Goal: Navigation & Orientation: Find specific page/section

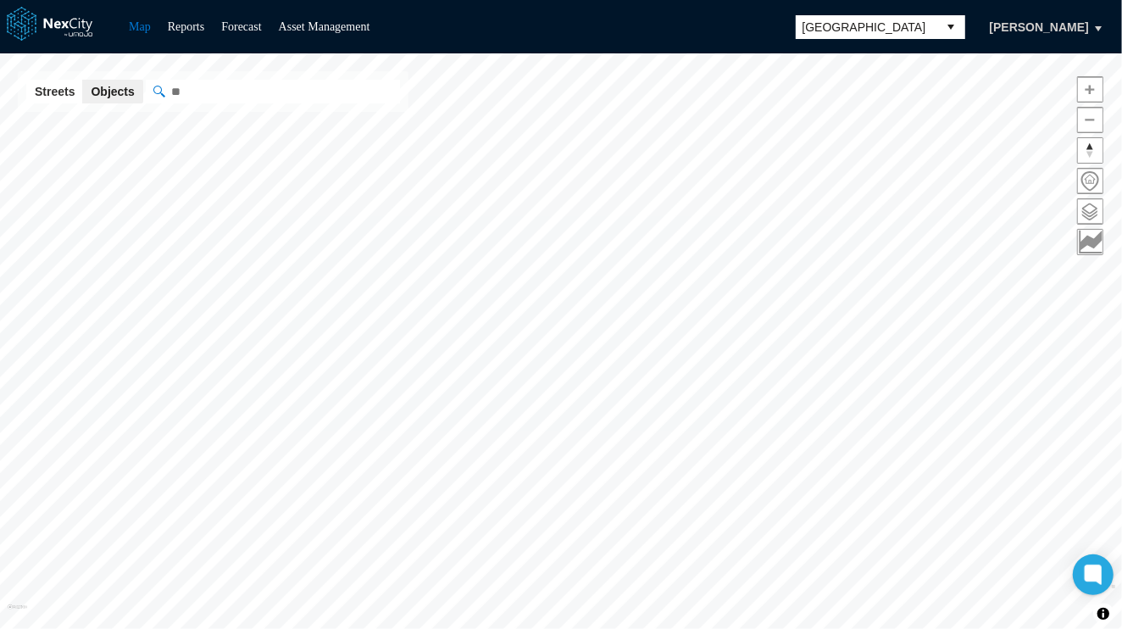
click at [965, 20] on button "select" at bounding box center [951, 27] width 27 height 24
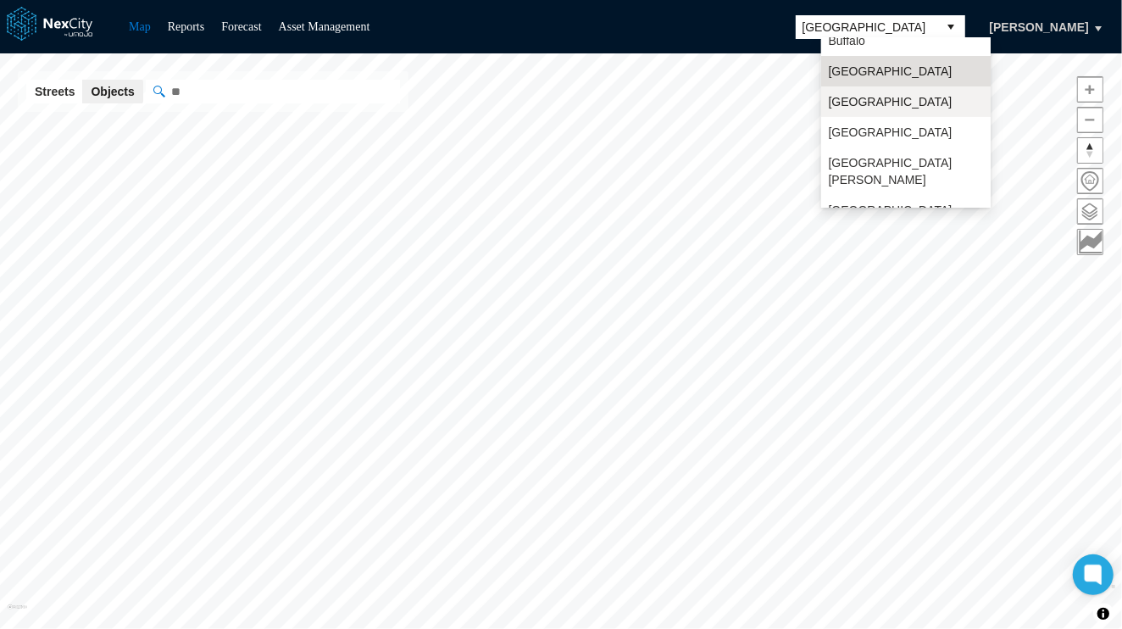
scroll to position [44, 0]
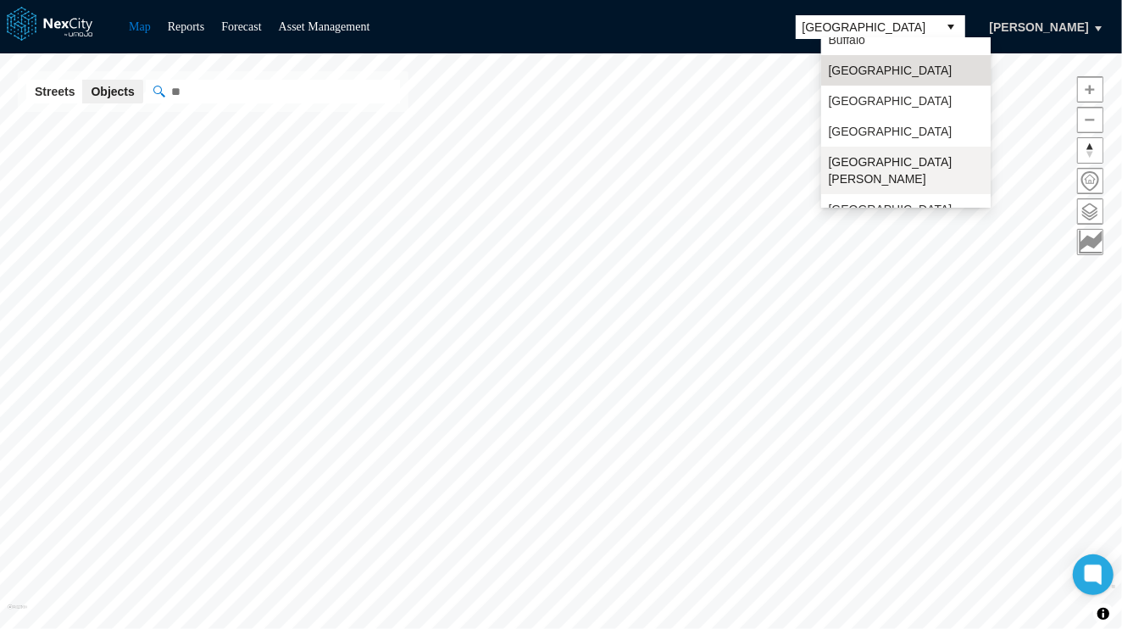
click at [855, 162] on span "[GEOGRAPHIC_DATA][PERSON_NAME]" at bounding box center [906, 170] width 156 height 34
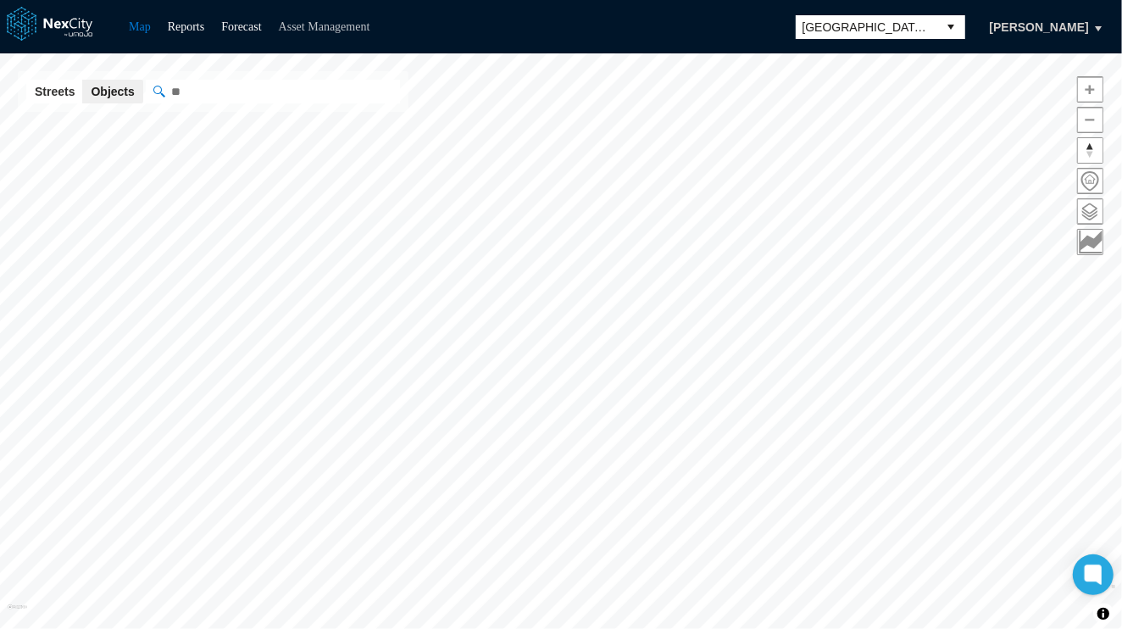
click at [325, 25] on link "Asset Management" at bounding box center [325, 26] width 92 height 13
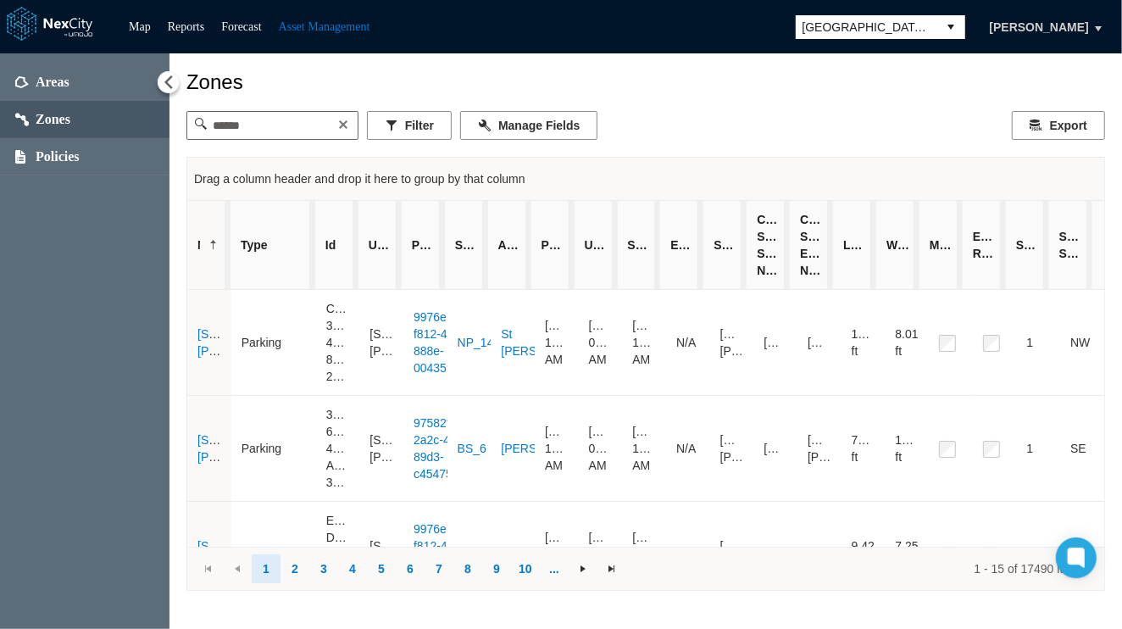
click at [48, 115] on span "Zones" at bounding box center [53, 119] width 35 height 17
click at [48, 151] on span "Policies" at bounding box center [58, 156] width 44 height 17
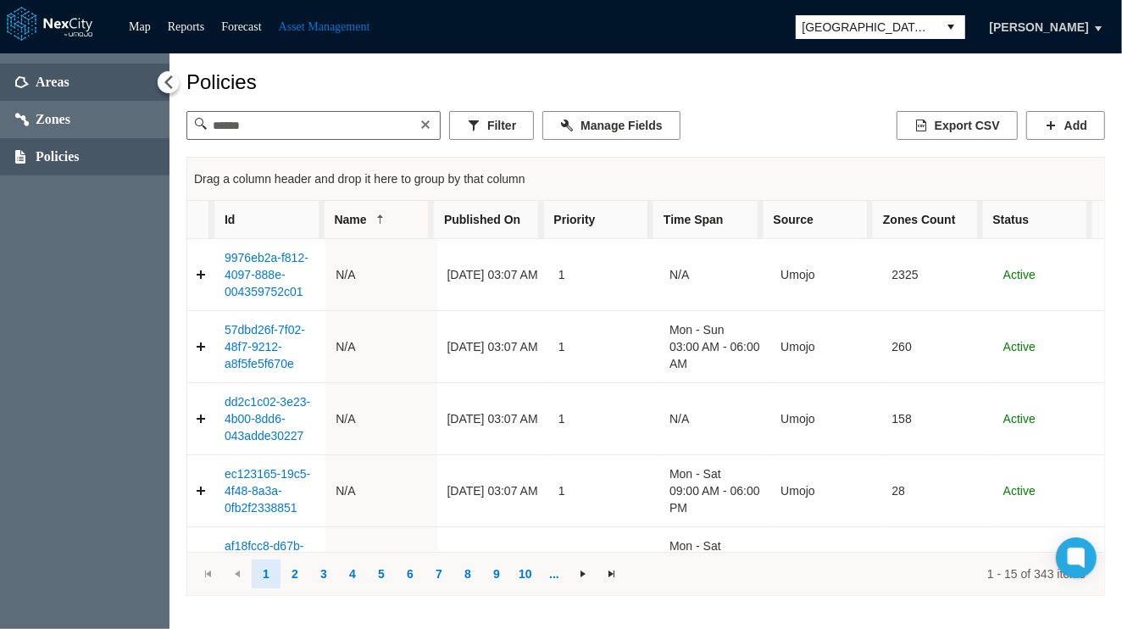
click at [52, 69] on span "Areas" at bounding box center [84, 82] width 169 height 37
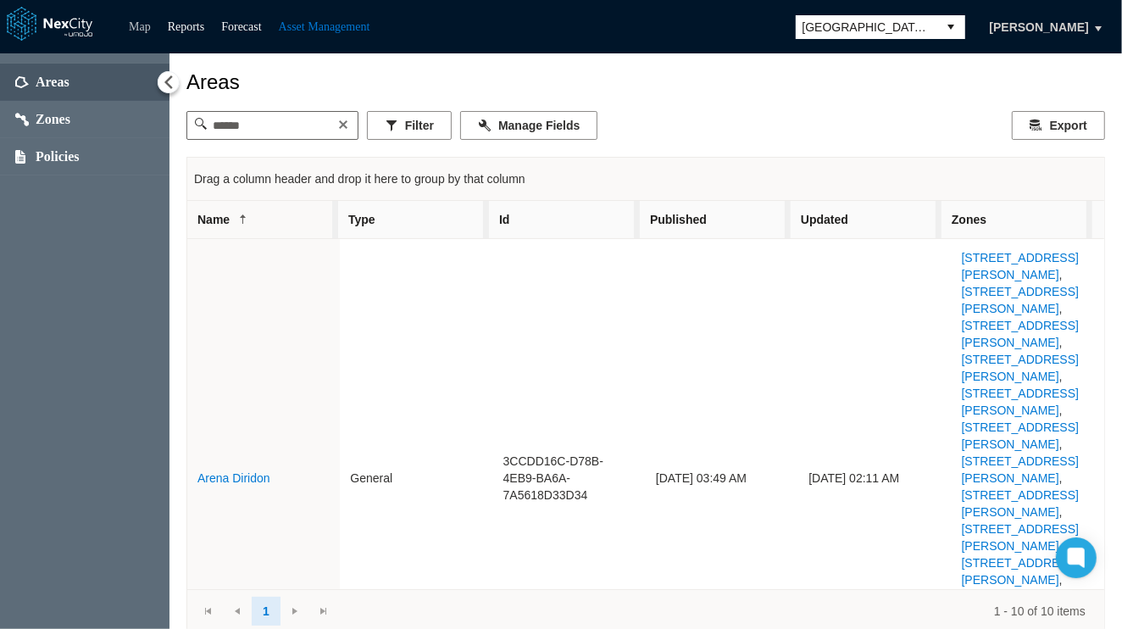
click at [142, 24] on link "Map" at bounding box center [140, 26] width 22 height 13
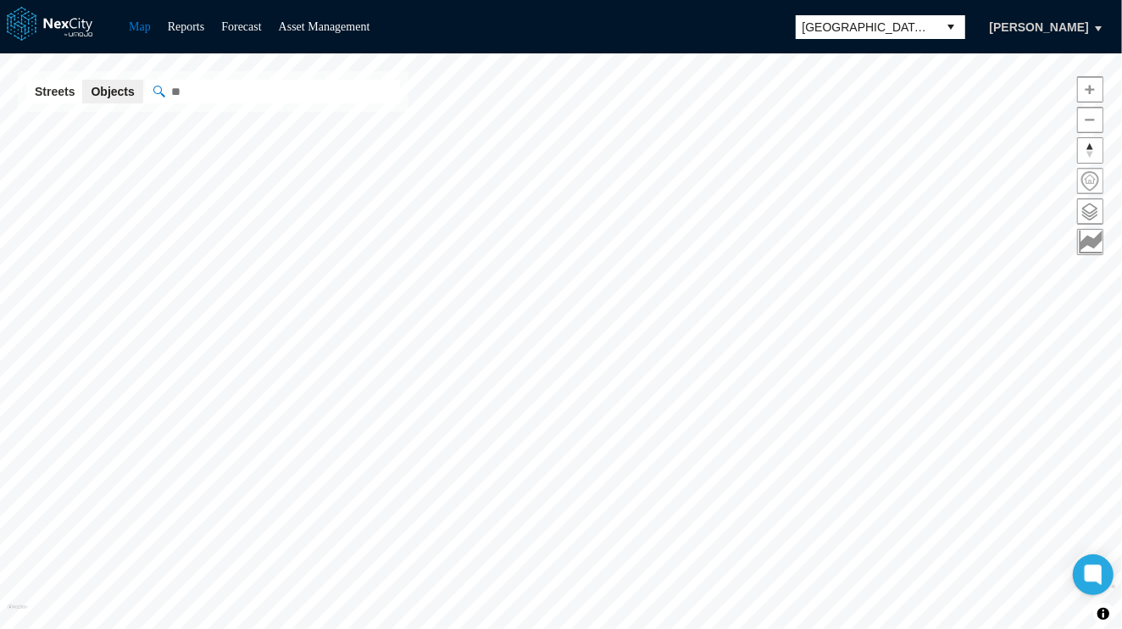
click at [1064, 177] on span at bounding box center [1090, 181] width 25 height 25
click at [1064, 210] on span at bounding box center [1090, 211] width 25 height 25
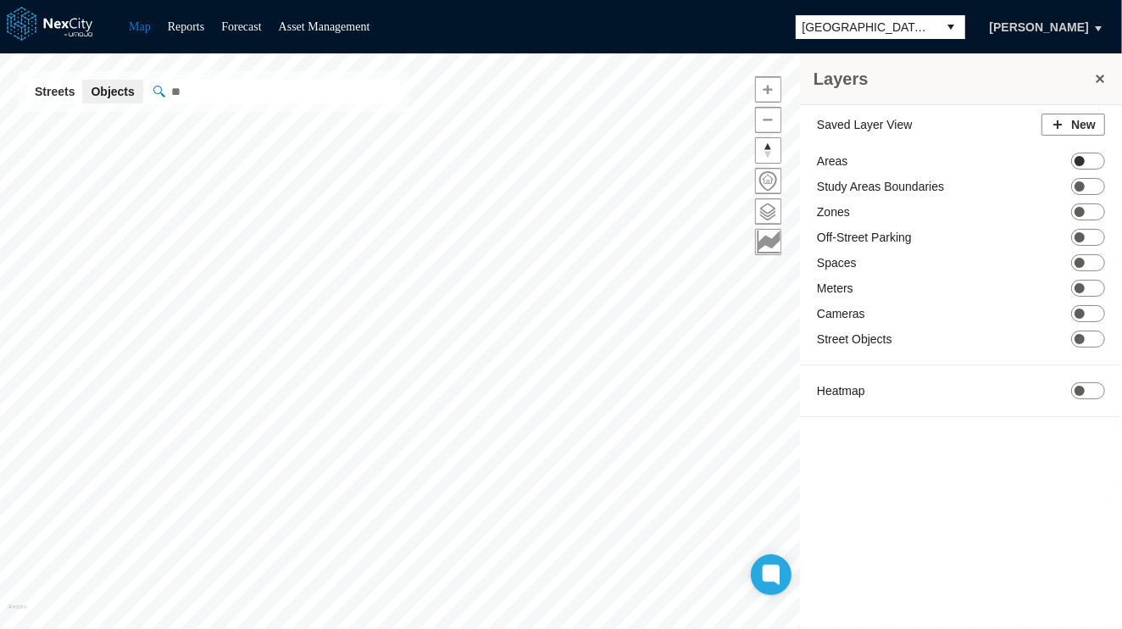
click at [1064, 166] on span "ON OFF" at bounding box center [1088, 161] width 34 height 17
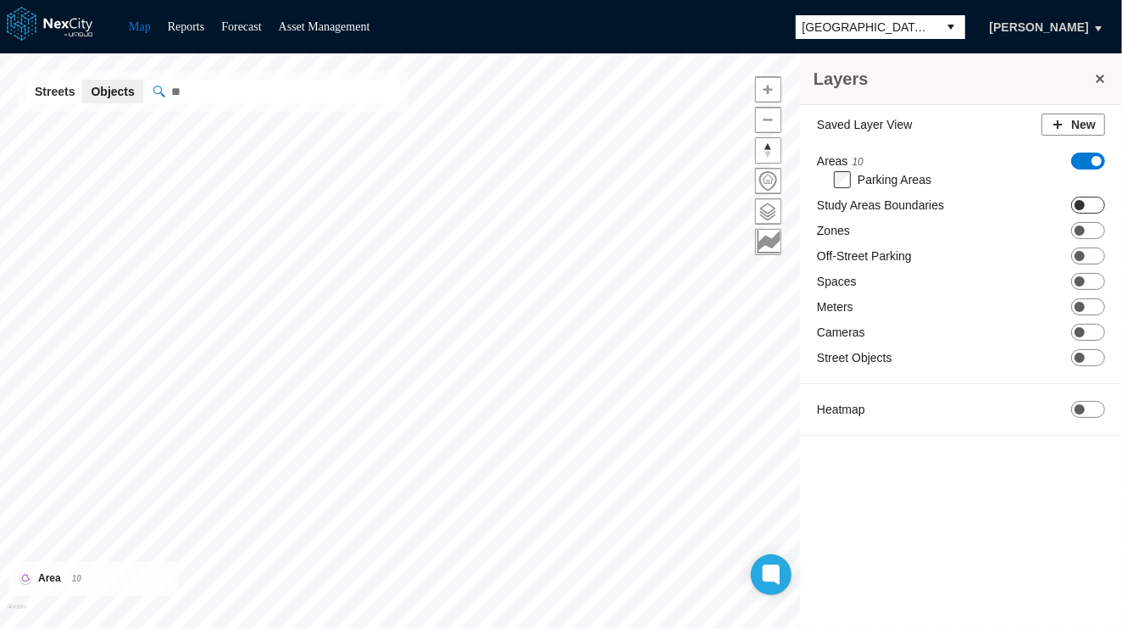
click at [1064, 197] on span "ON OFF" at bounding box center [1088, 205] width 34 height 17
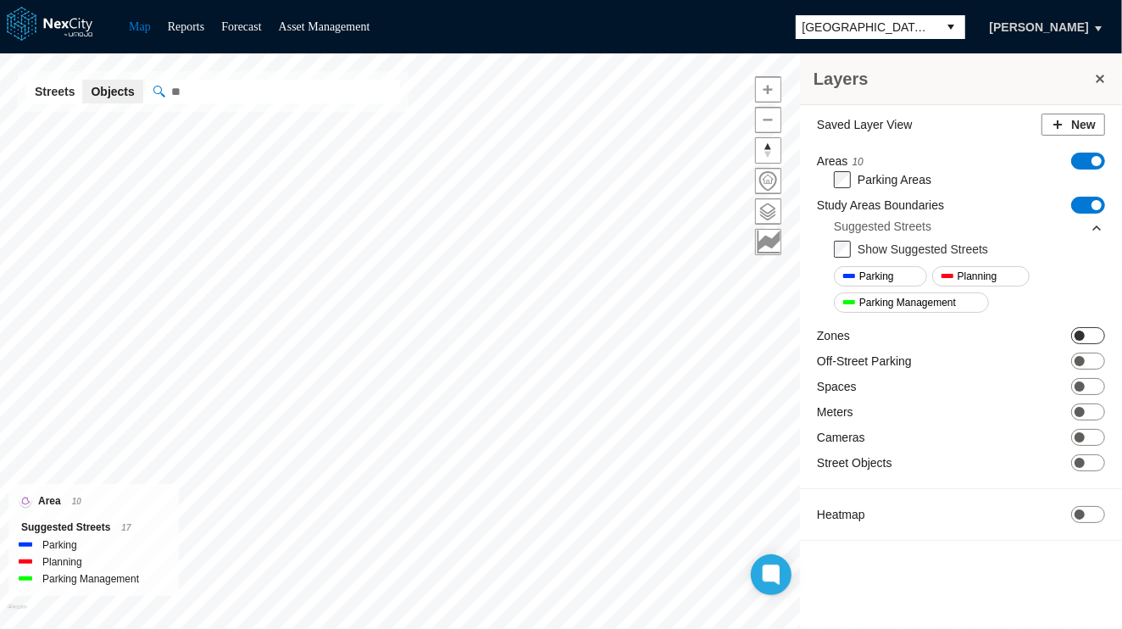
click at [1064, 337] on span "ON OFF" at bounding box center [1088, 335] width 34 height 17
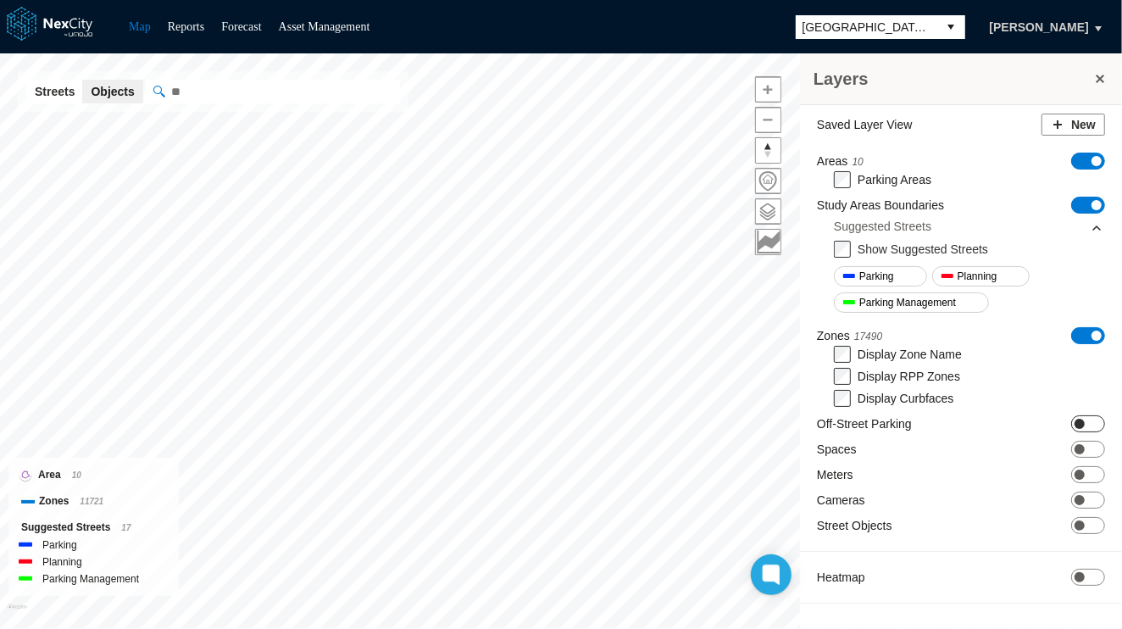
click at [1064, 427] on span "ON OFF" at bounding box center [1088, 423] width 34 height 17
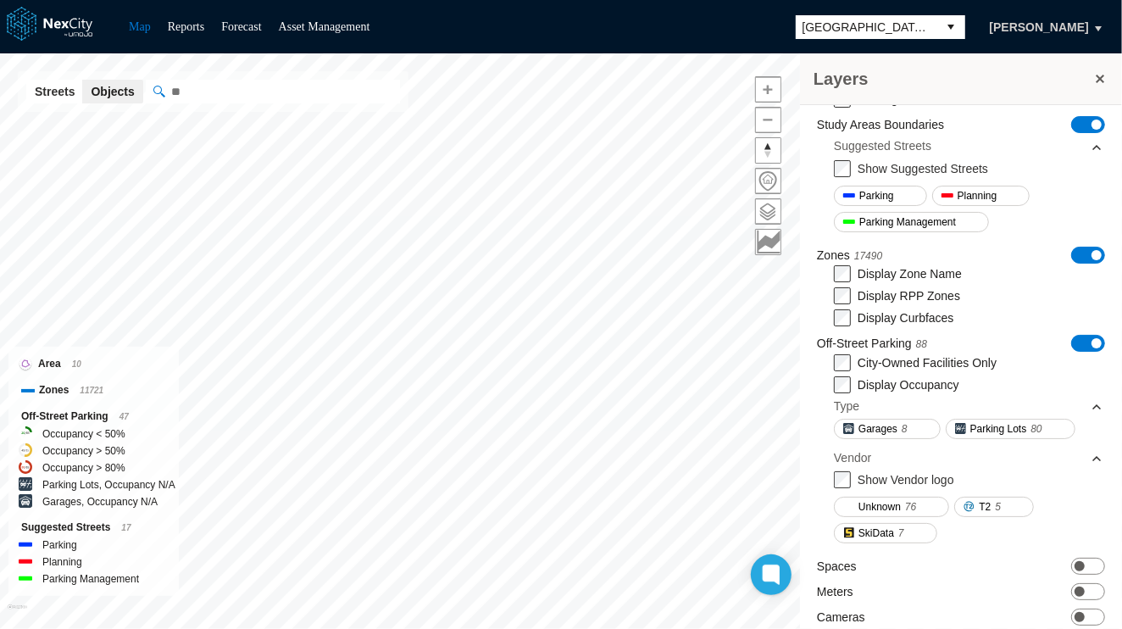
scroll to position [85, 0]
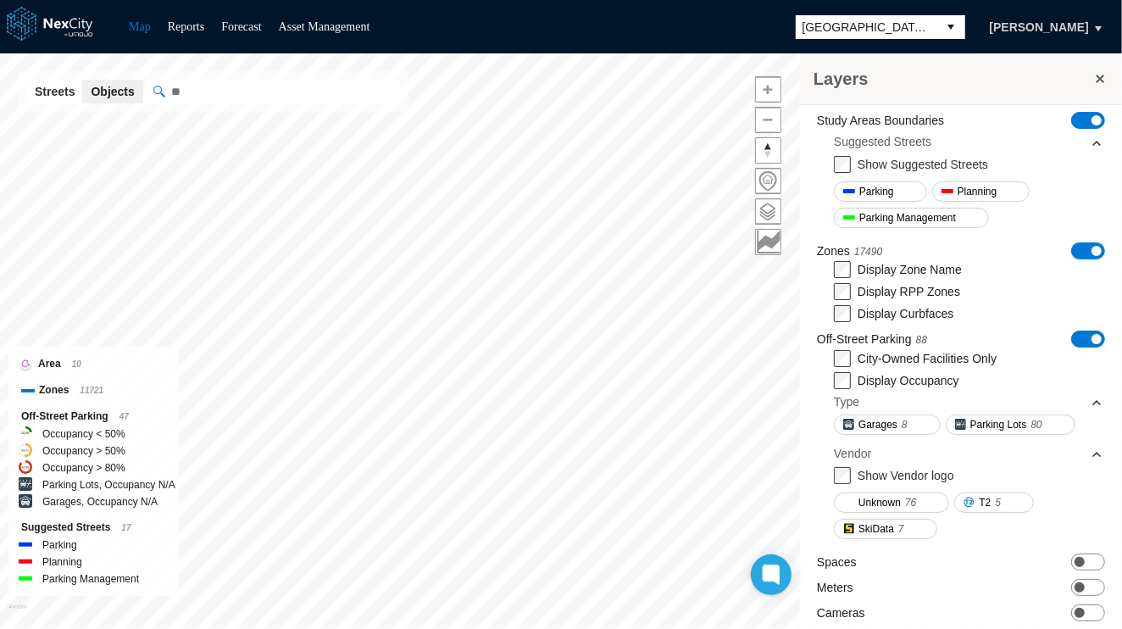
click at [866, 477] on label "Show Vendor logo" at bounding box center [906, 476] width 97 height 14
click at [31, 343] on div at bounding box center [25, 348] width 12 height 12
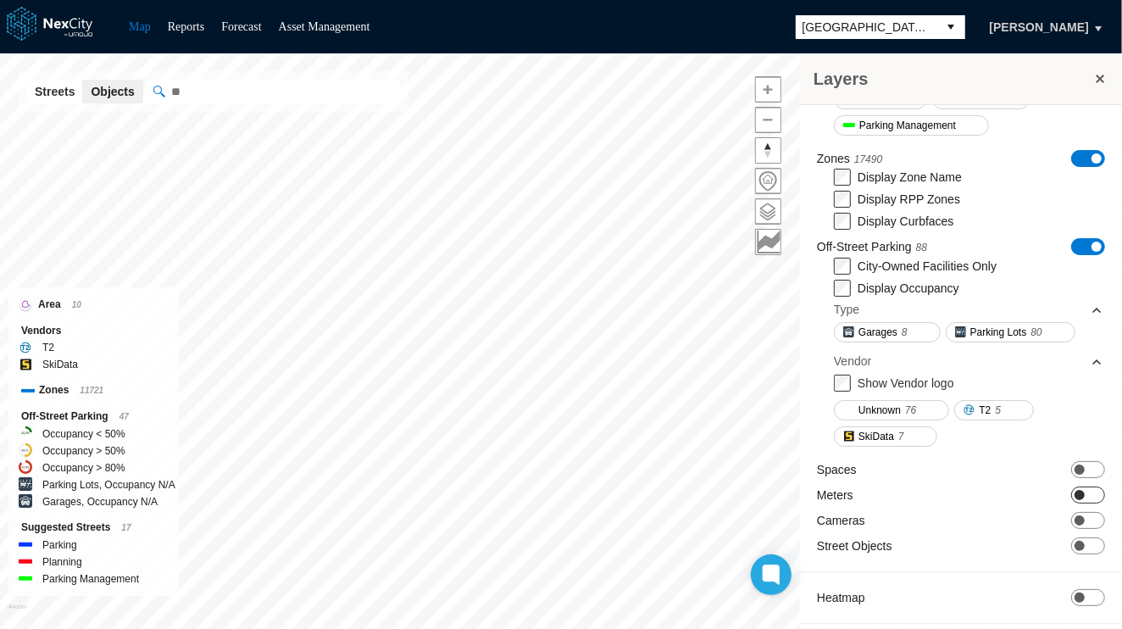
scroll to position [185, 0]
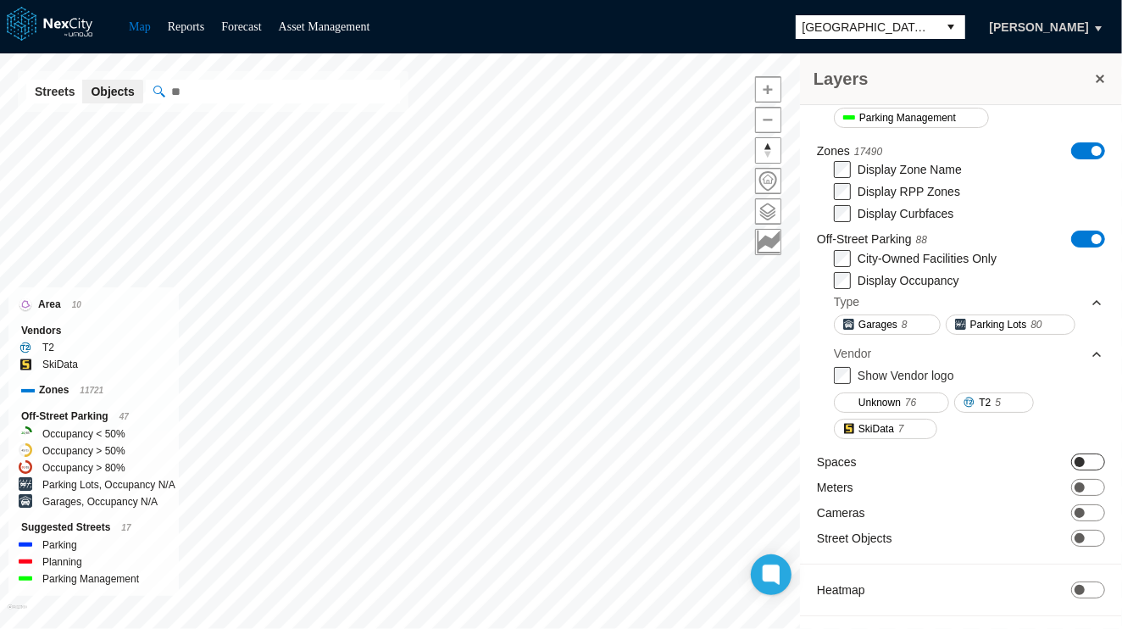
click at [1064, 459] on span at bounding box center [1080, 462] width 10 height 10
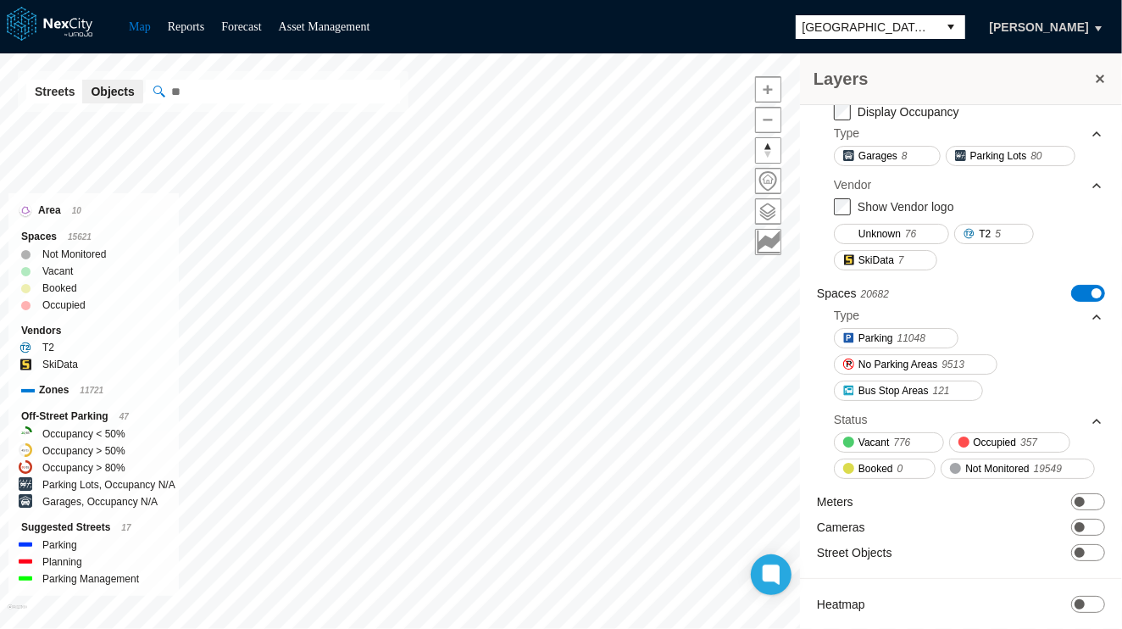
scroll to position [356, 0]
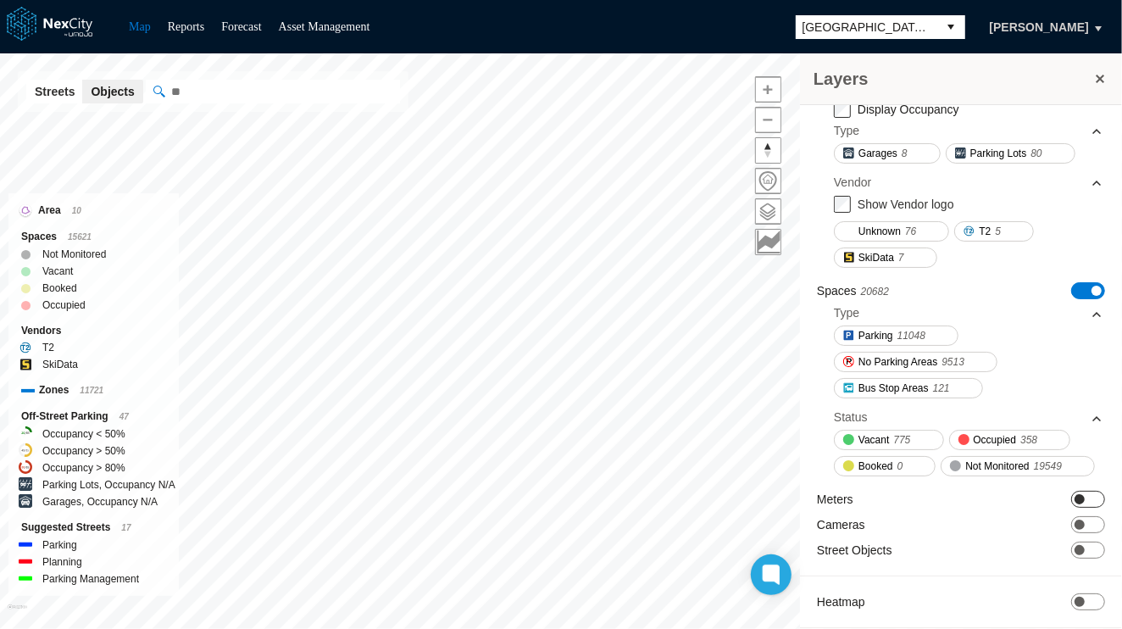
click at [1064, 508] on span "ON OFF" at bounding box center [1088, 499] width 34 height 17
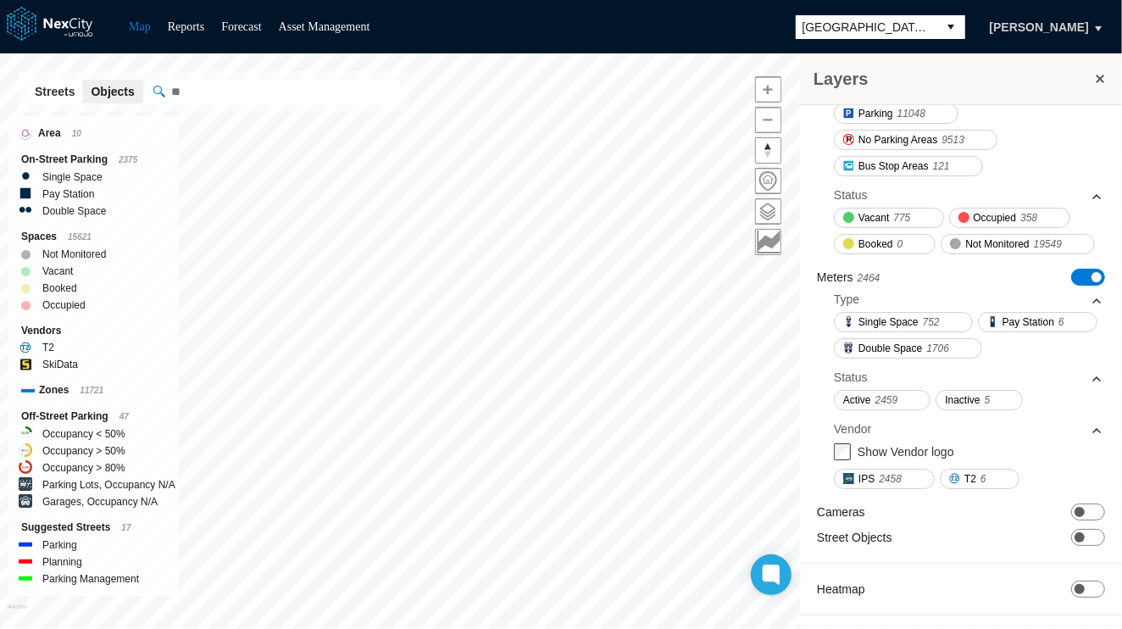
scroll to position [621, 0]
click at [1064, 507] on span "ON OFF" at bounding box center [1088, 511] width 34 height 17
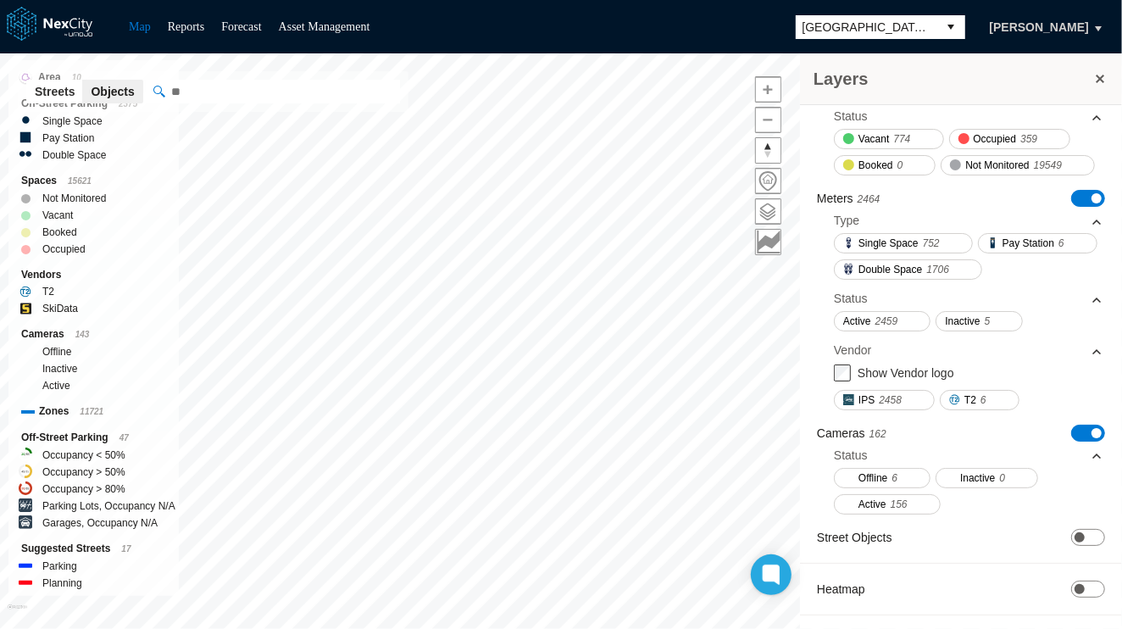
scroll to position [698, 0]
click at [1064, 529] on span "ON OFF" at bounding box center [1088, 537] width 34 height 17
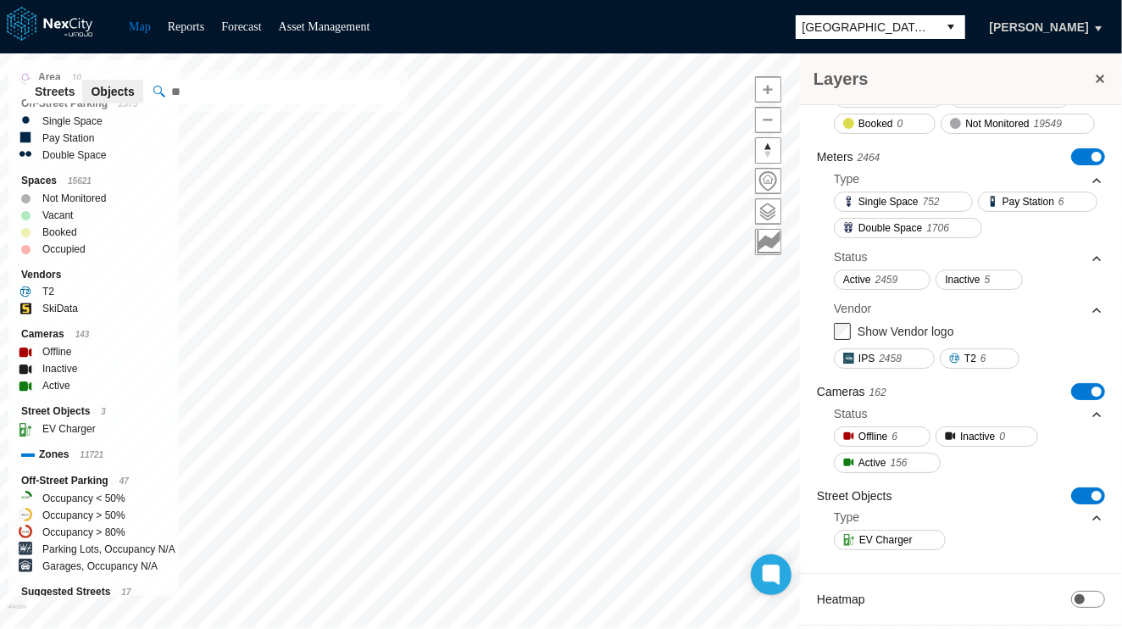
scroll to position [749, 0]
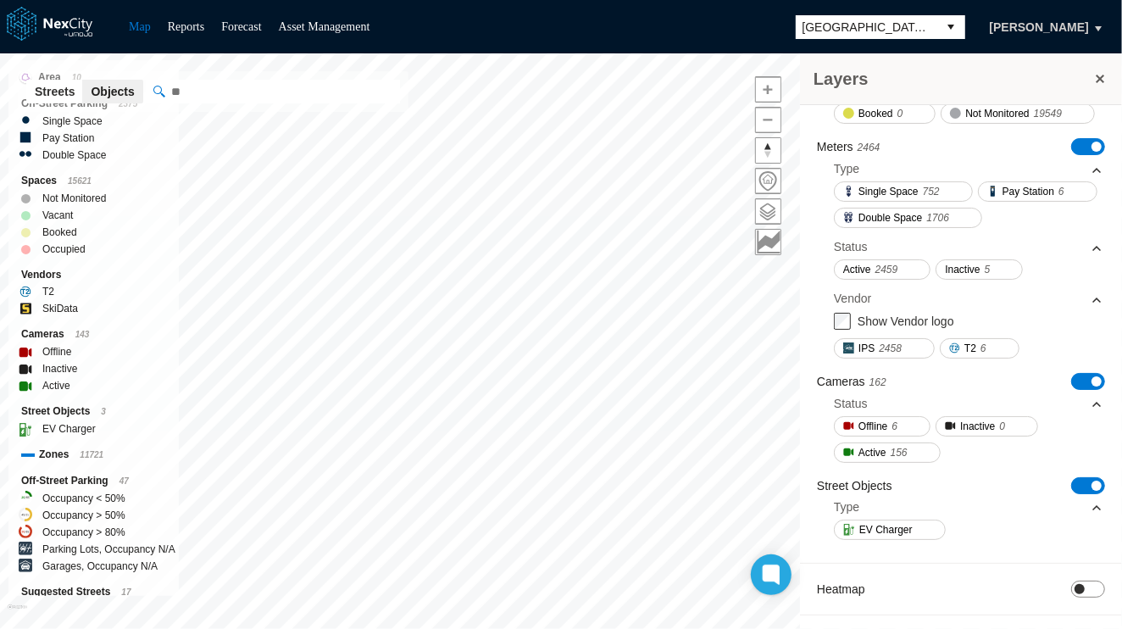
click at [1064, 583] on span "ON OFF" at bounding box center [1088, 588] width 34 height 17
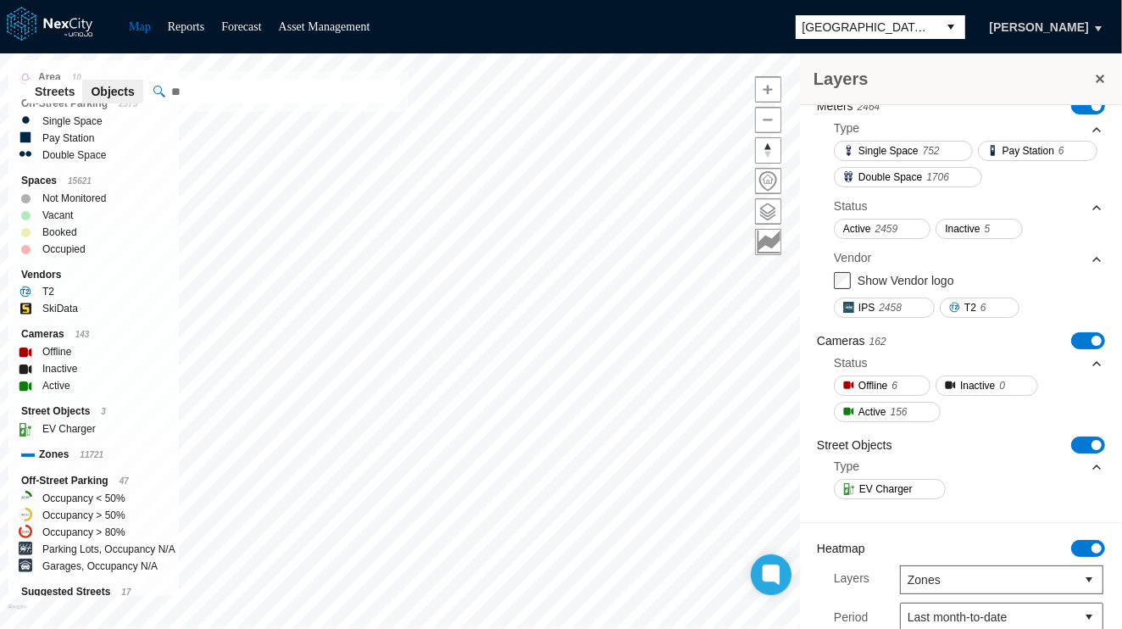
click at [1064, 75] on button at bounding box center [1099, 79] width 17 height 24
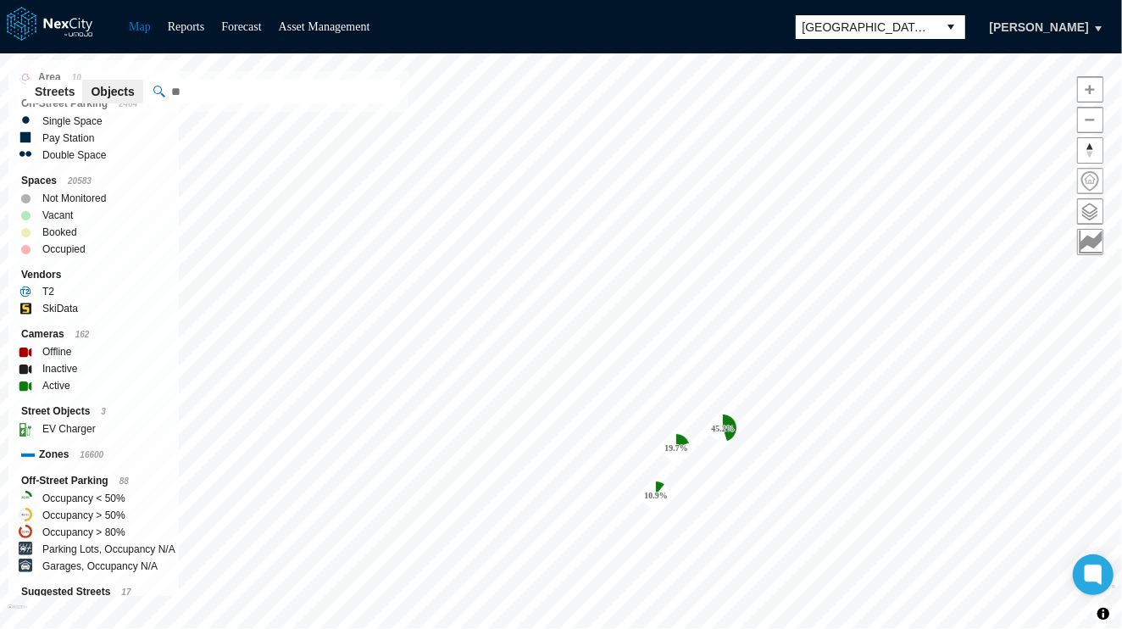
click at [1064, 179] on span at bounding box center [1090, 181] width 25 height 25
click at [965, 28] on button "select" at bounding box center [951, 27] width 27 height 24
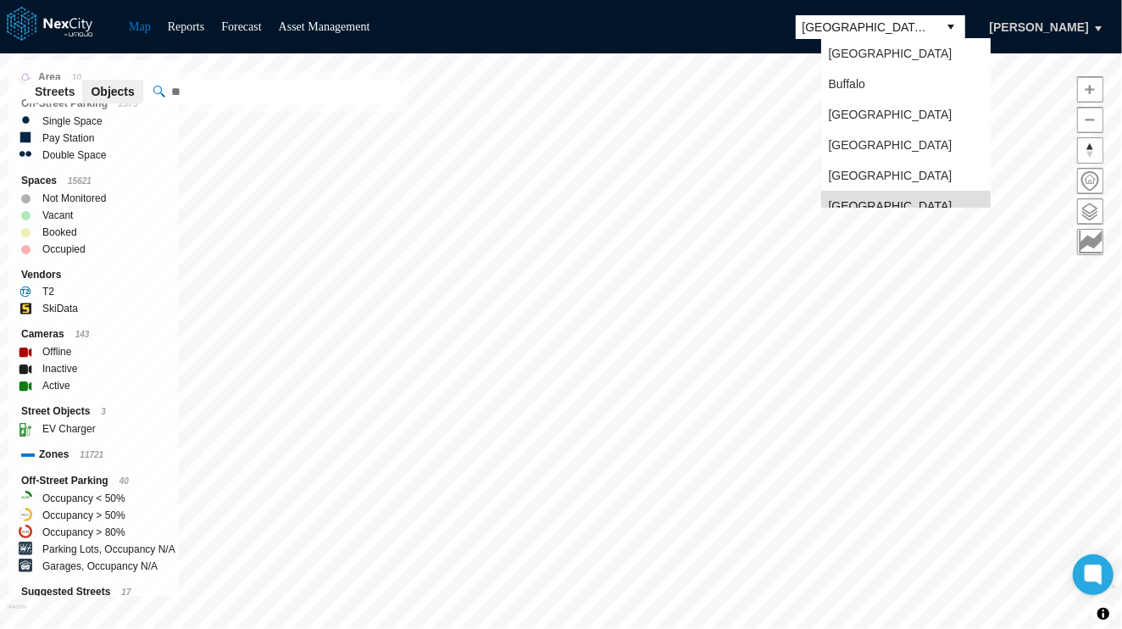
scroll to position [14, 0]
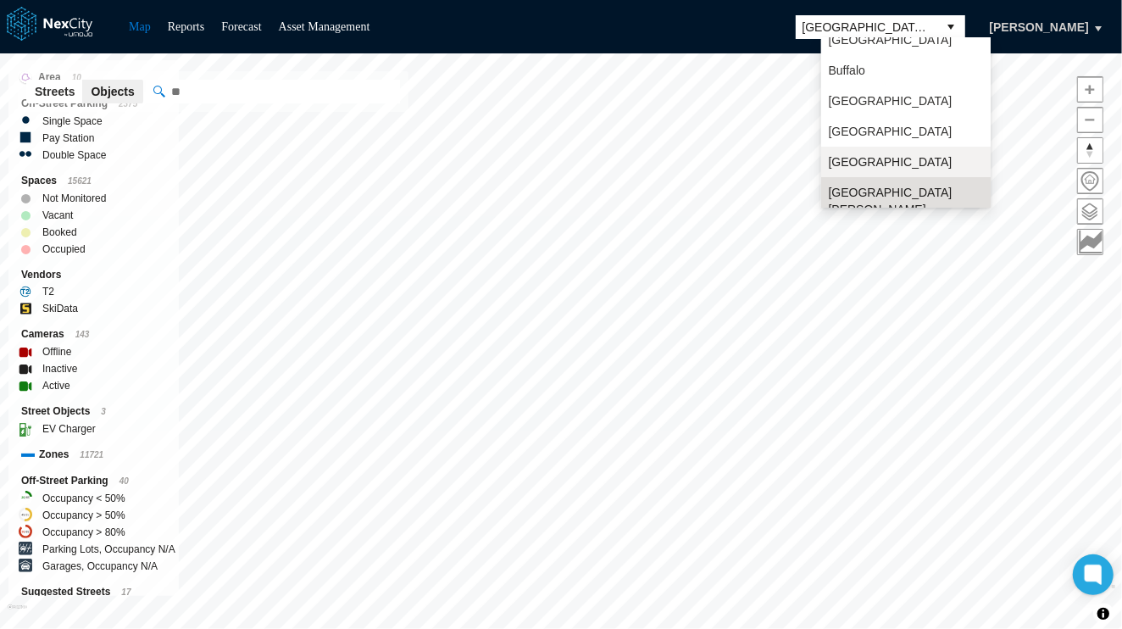
click at [888, 161] on span "[GEOGRAPHIC_DATA]" at bounding box center [890, 161] width 124 height 17
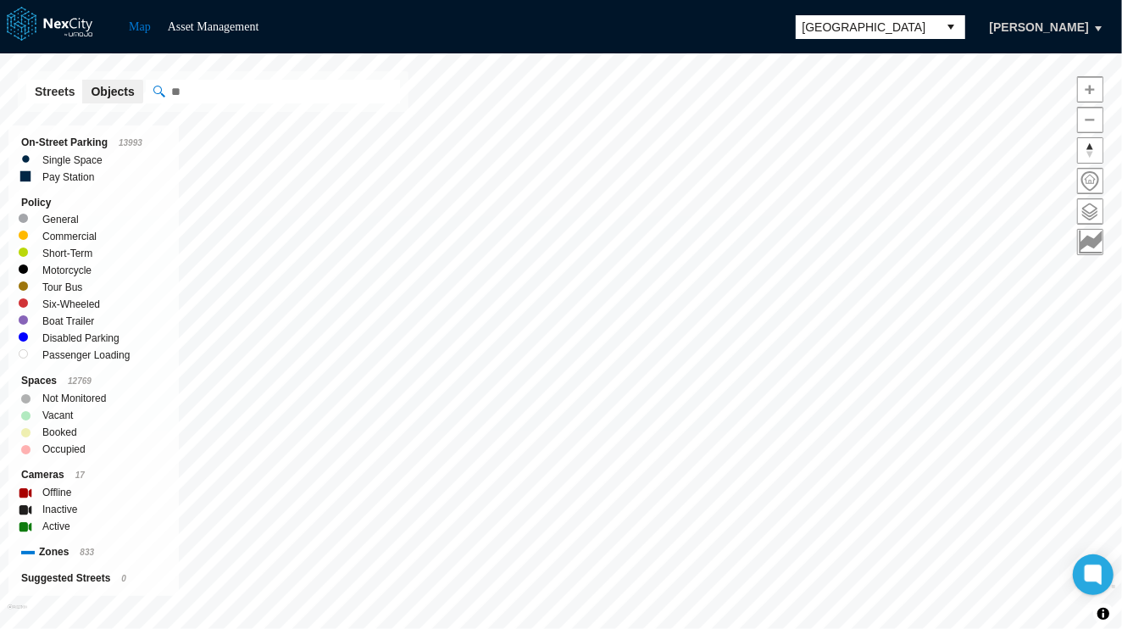
click at [965, 28] on button "select" at bounding box center [951, 27] width 27 height 24
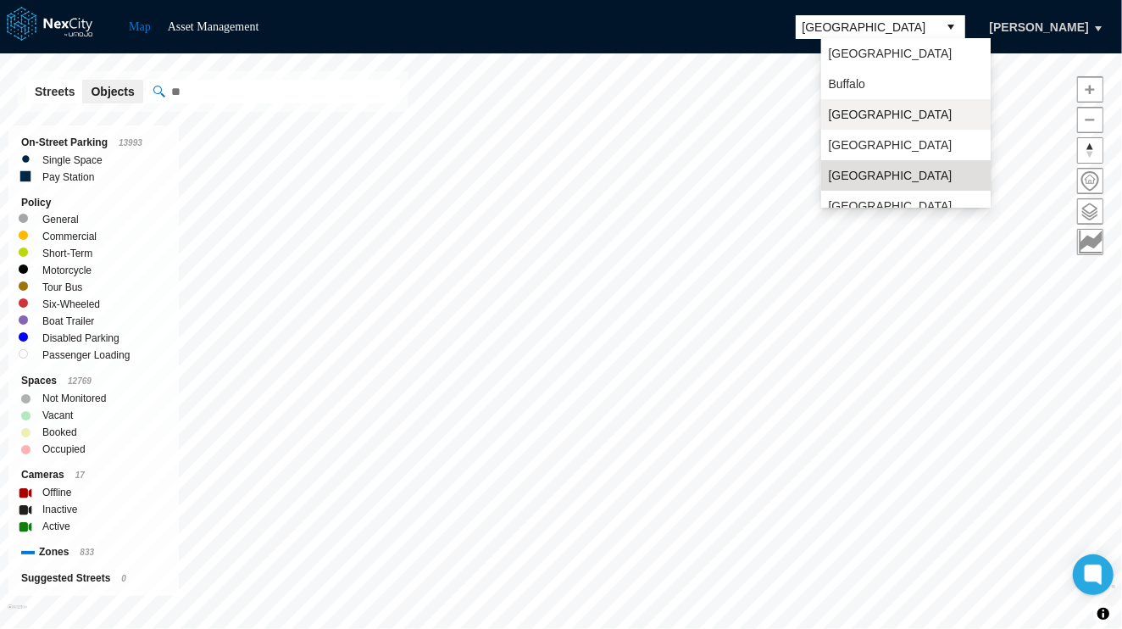
click at [857, 123] on li "[GEOGRAPHIC_DATA]" at bounding box center [905, 114] width 169 height 31
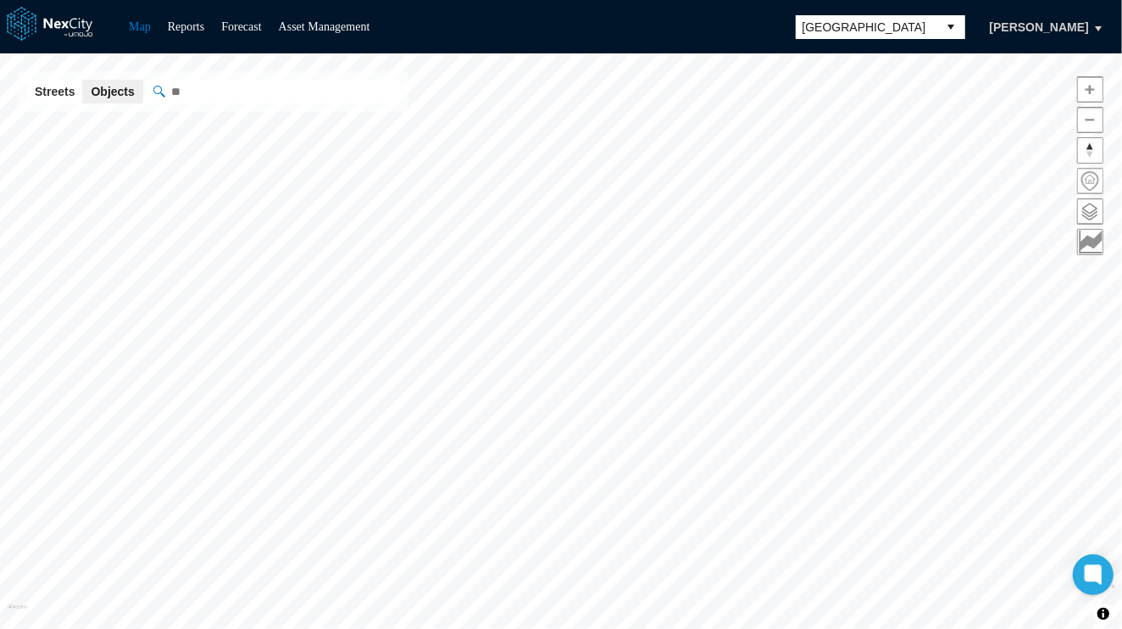
click at [1064, 175] on span at bounding box center [1090, 181] width 25 height 25
click at [1064, 209] on span at bounding box center [1090, 211] width 25 height 25
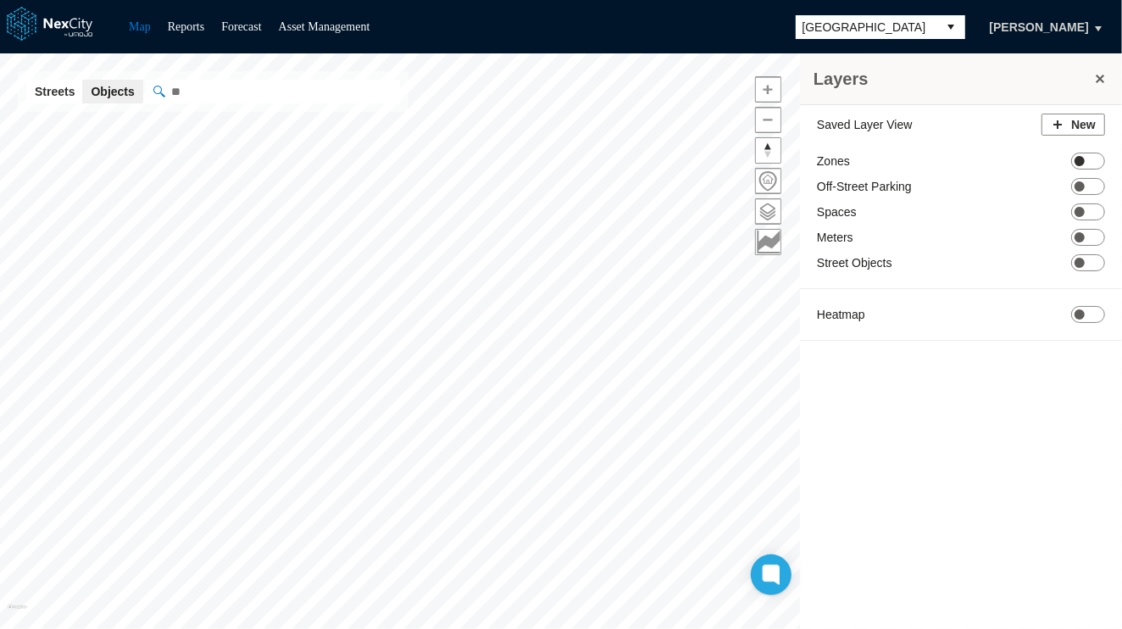
click at [1064, 164] on span "ON OFF" at bounding box center [1088, 161] width 34 height 17
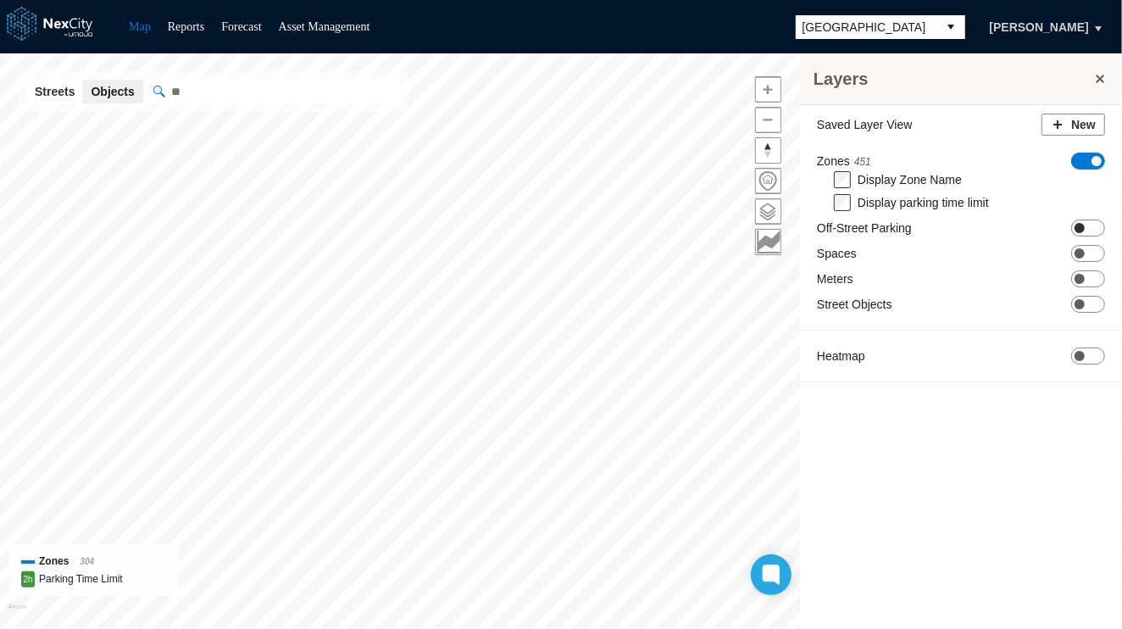
click at [1064, 231] on span "ON OFF" at bounding box center [1088, 227] width 34 height 17
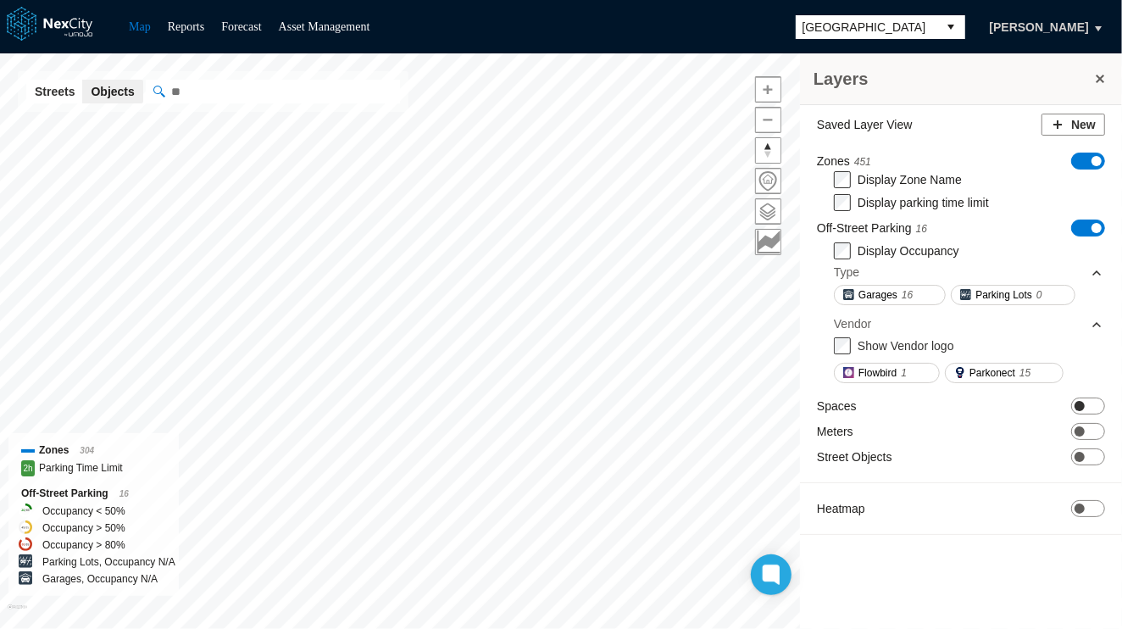
click at [1064, 408] on span "ON OFF" at bounding box center [1088, 405] width 34 height 17
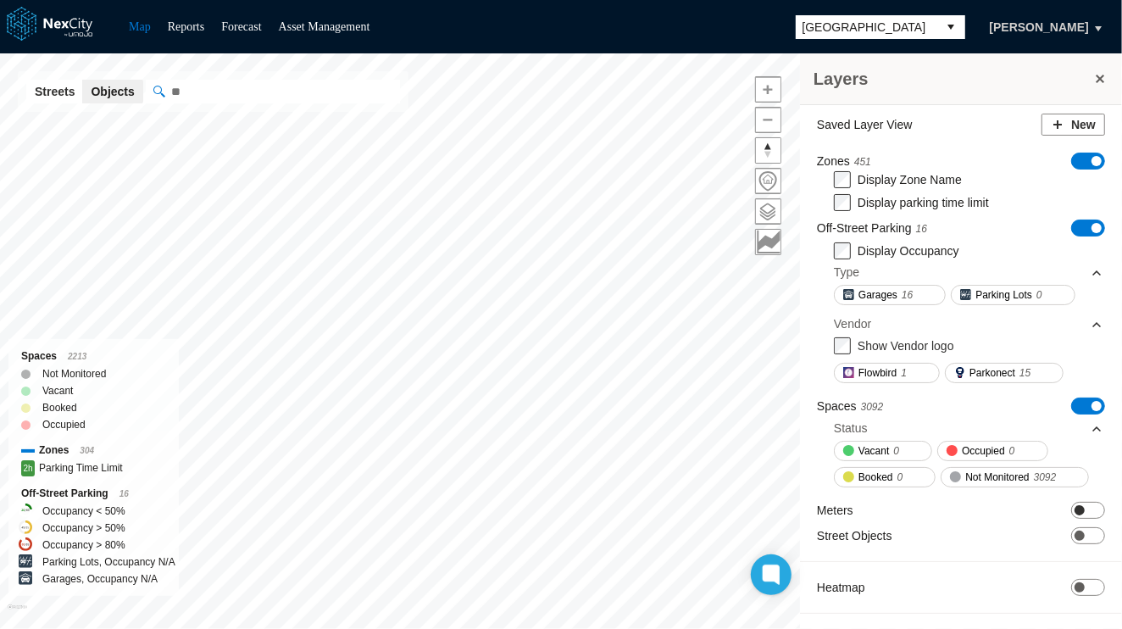
click at [1064, 511] on span "ON OFF" at bounding box center [1088, 510] width 34 height 17
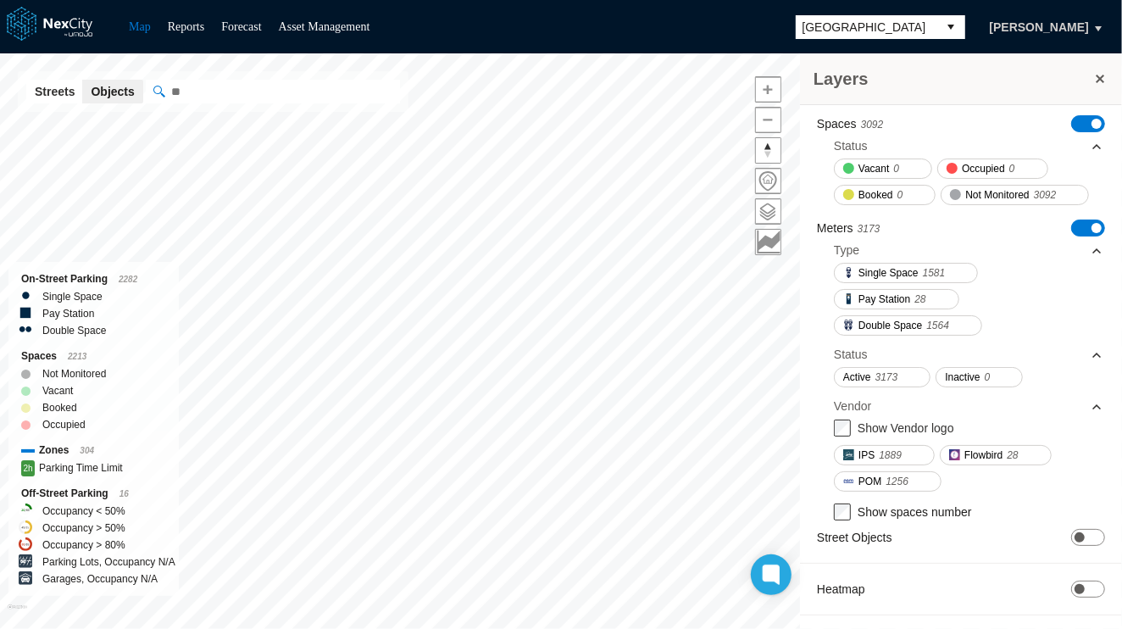
scroll to position [297, 0]
click at [1064, 594] on span at bounding box center [1080, 589] width 10 height 10
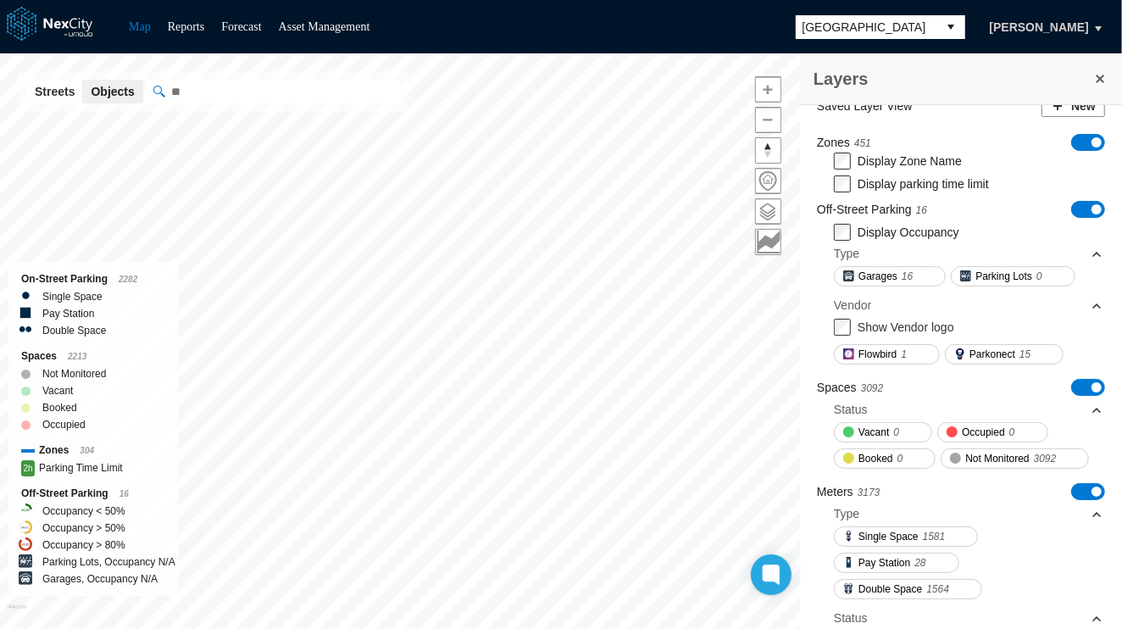
scroll to position [0, 0]
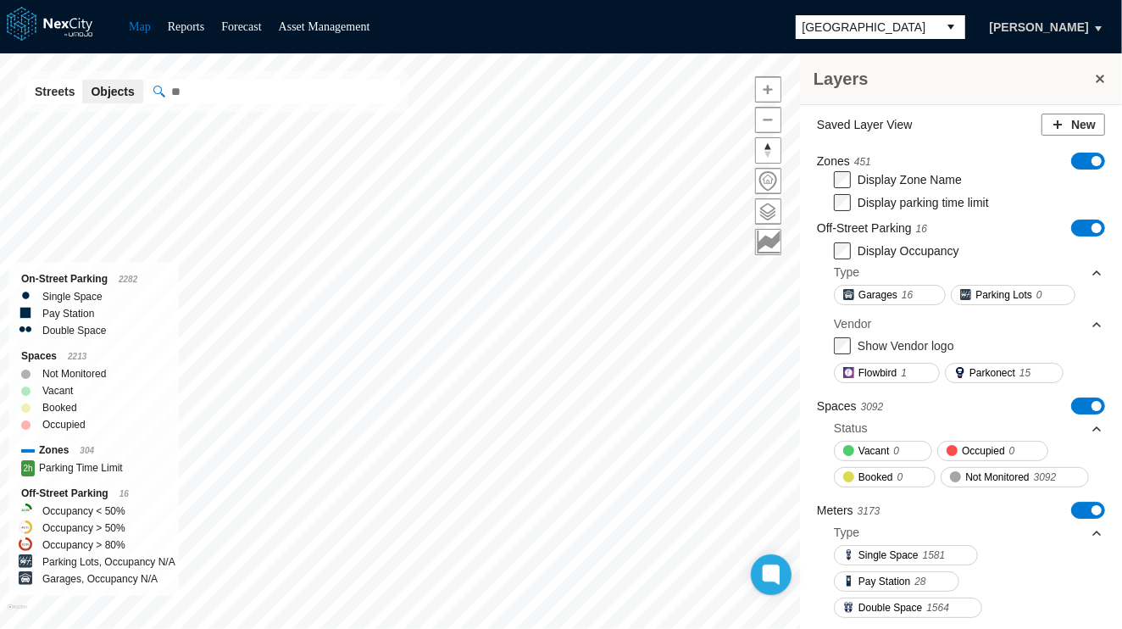
click at [1064, 73] on div "Layers" at bounding box center [961, 79] width 322 height 52
click at [1064, 75] on button at bounding box center [1099, 79] width 17 height 24
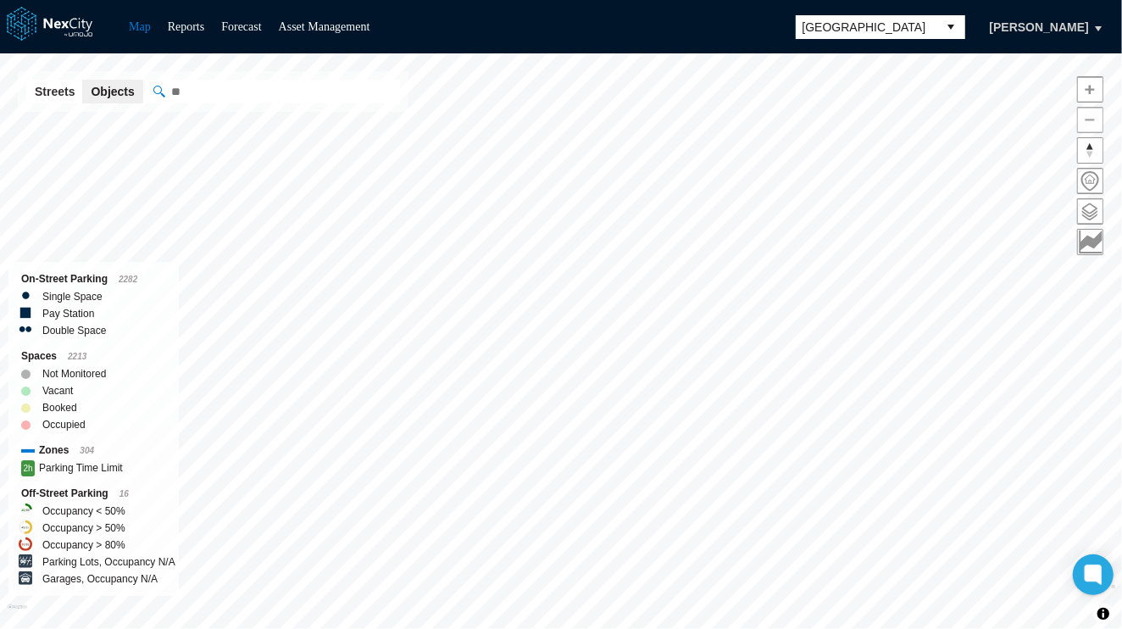
click at [1064, 116] on span "Zoom out" at bounding box center [1090, 120] width 25 height 25
click at [1064, 180] on span at bounding box center [1090, 181] width 25 height 25
click at [1064, 208] on span at bounding box center [1090, 211] width 25 height 25
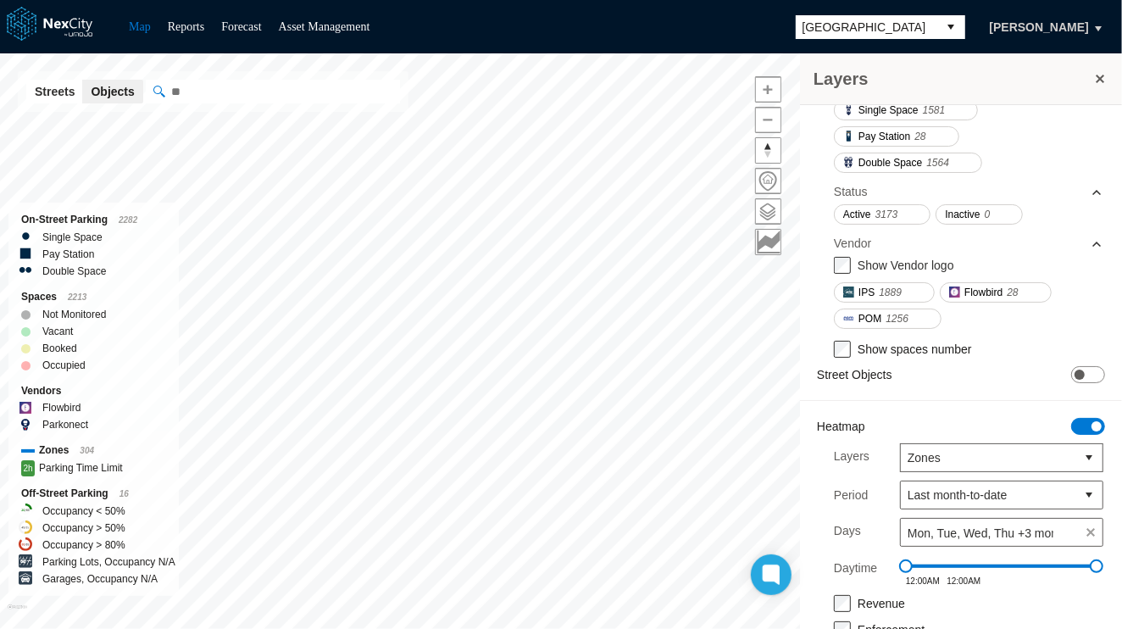
scroll to position [446, 0]
click at [902, 271] on label "Show Vendor logo" at bounding box center [906, 265] width 97 height 14
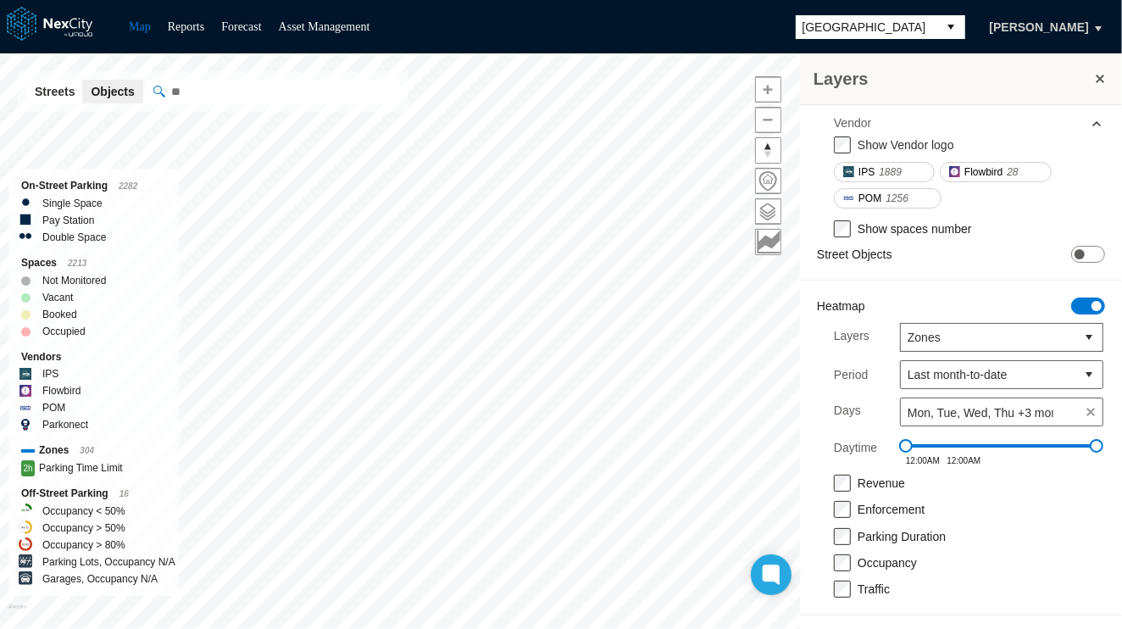
scroll to position [586, 0]
click at [1064, 256] on span at bounding box center [1080, 254] width 10 height 10
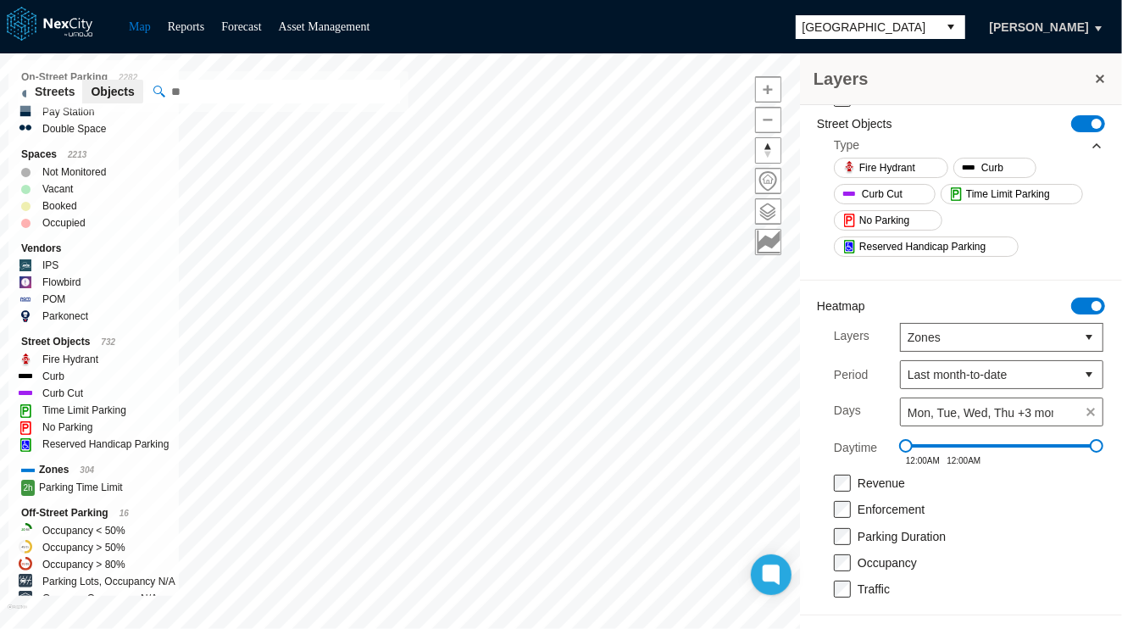
scroll to position [714, 0]
click at [1064, 78] on button at bounding box center [1099, 79] width 17 height 24
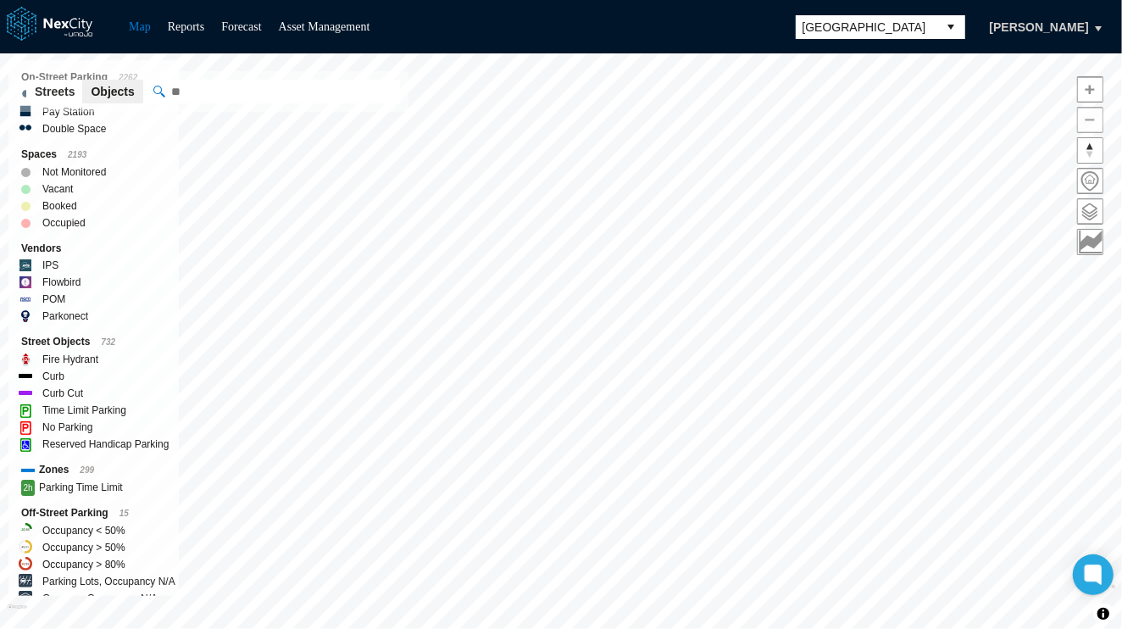
click at [1064, 114] on span "Zoom out" at bounding box center [1090, 120] width 25 height 25
click at [1064, 83] on span "Zoom in" at bounding box center [1090, 89] width 25 height 25
